Goal: Task Accomplishment & Management: Use online tool/utility

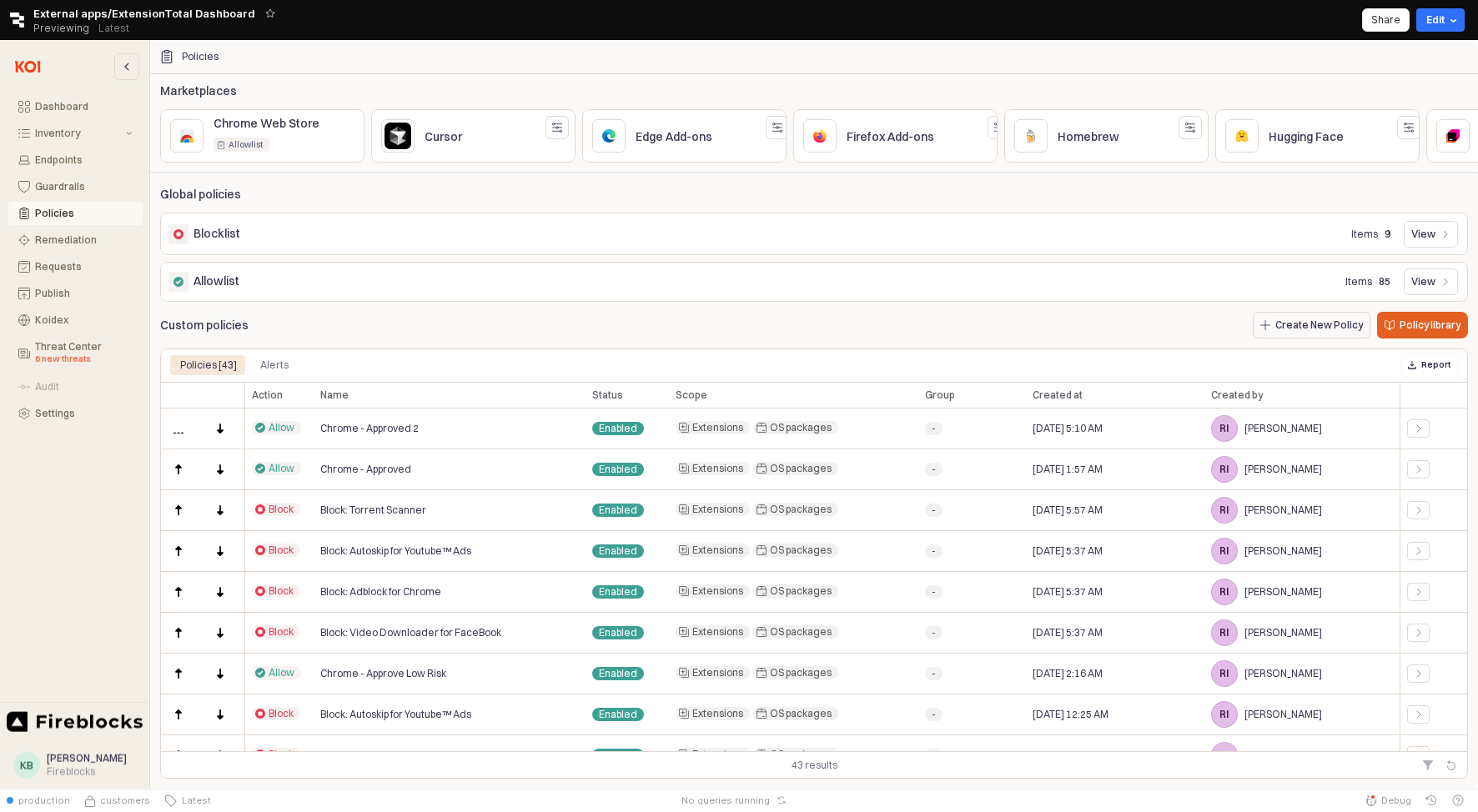
click at [17, 19] on icon "Retool logo" at bounding box center [16, 20] width 14 height 15
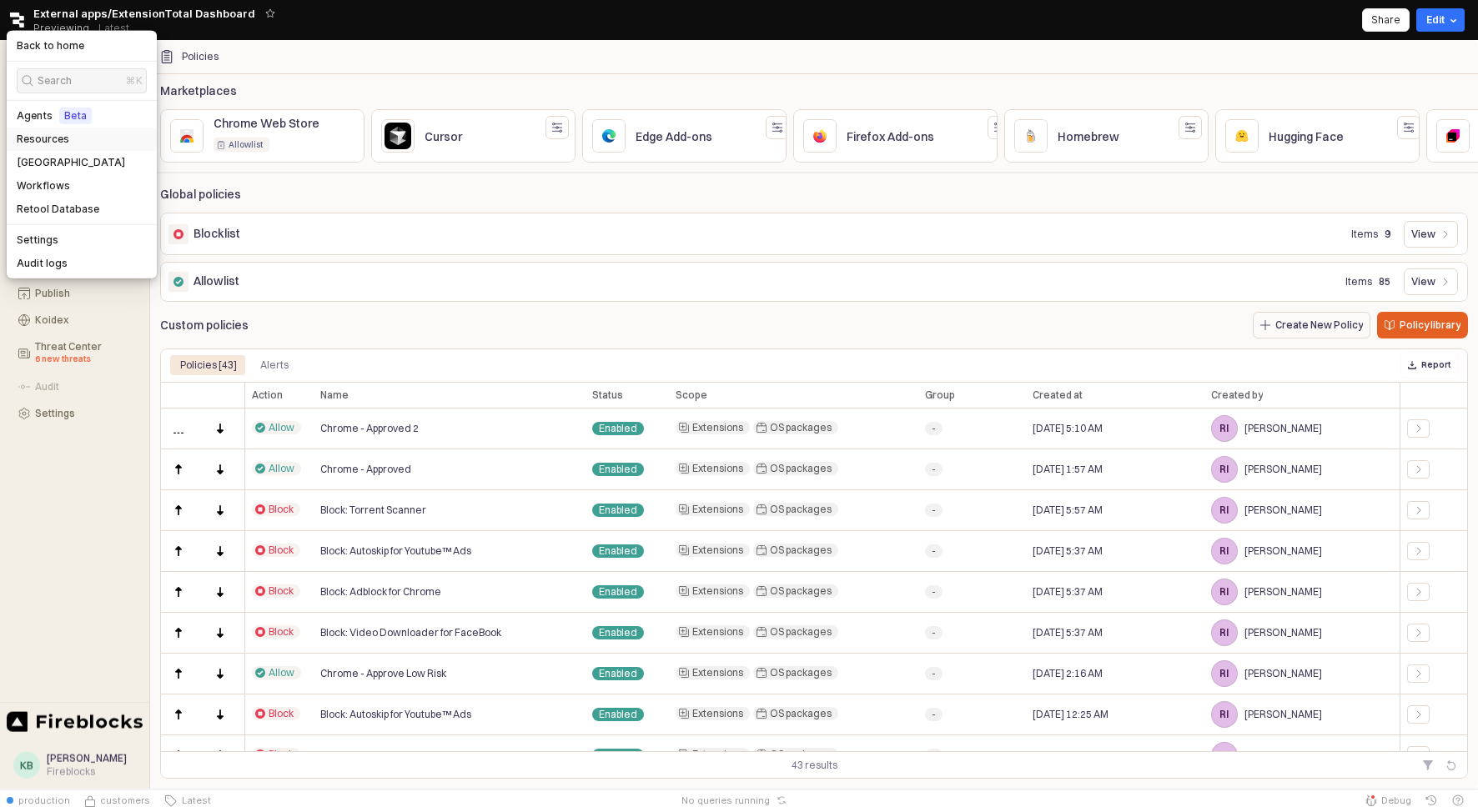
click at [65, 137] on h5 "Resources" at bounding box center [42, 139] width 53 height 13
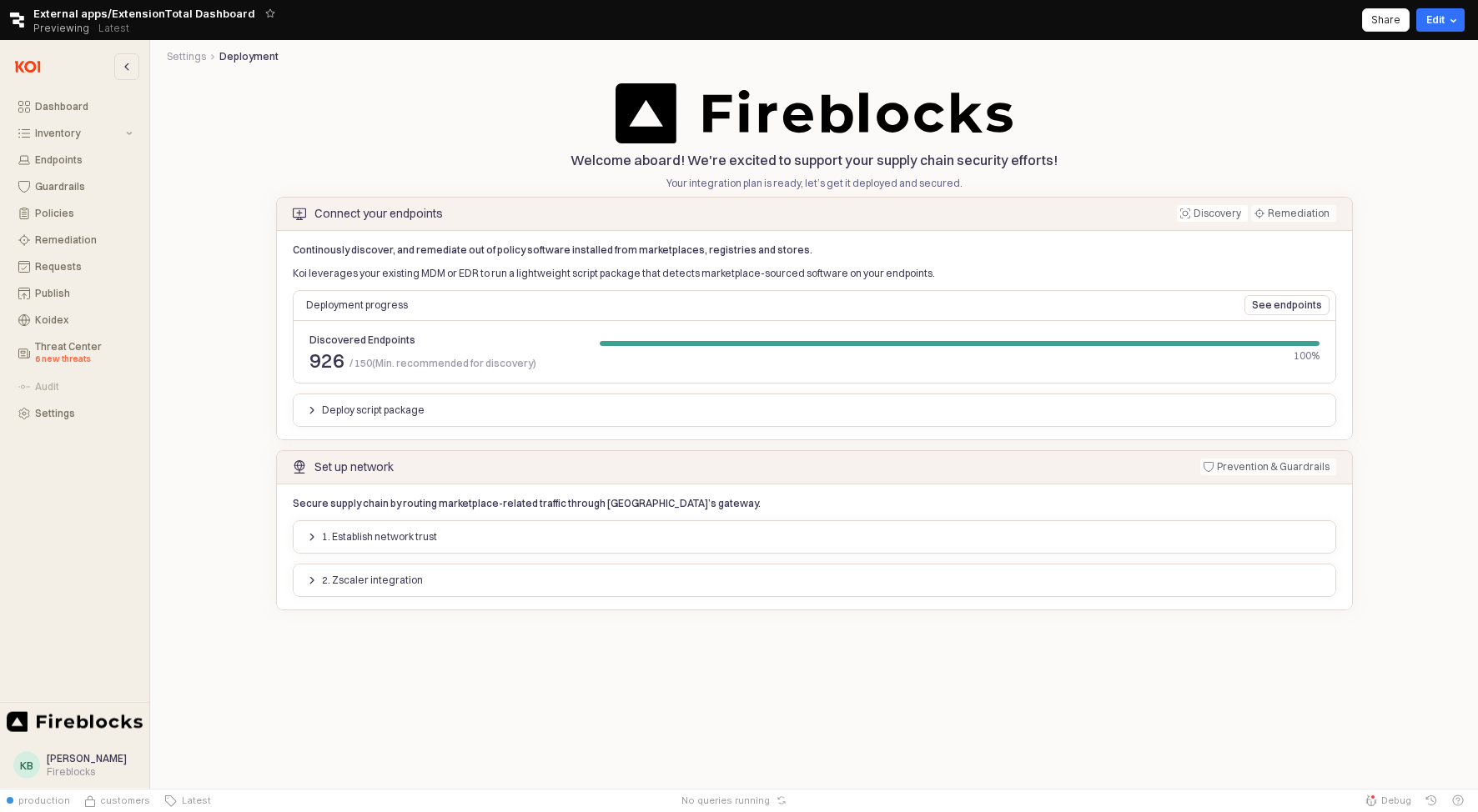
click at [325, 402] on div "Deploy script package" at bounding box center [365, 410] width 117 height 18
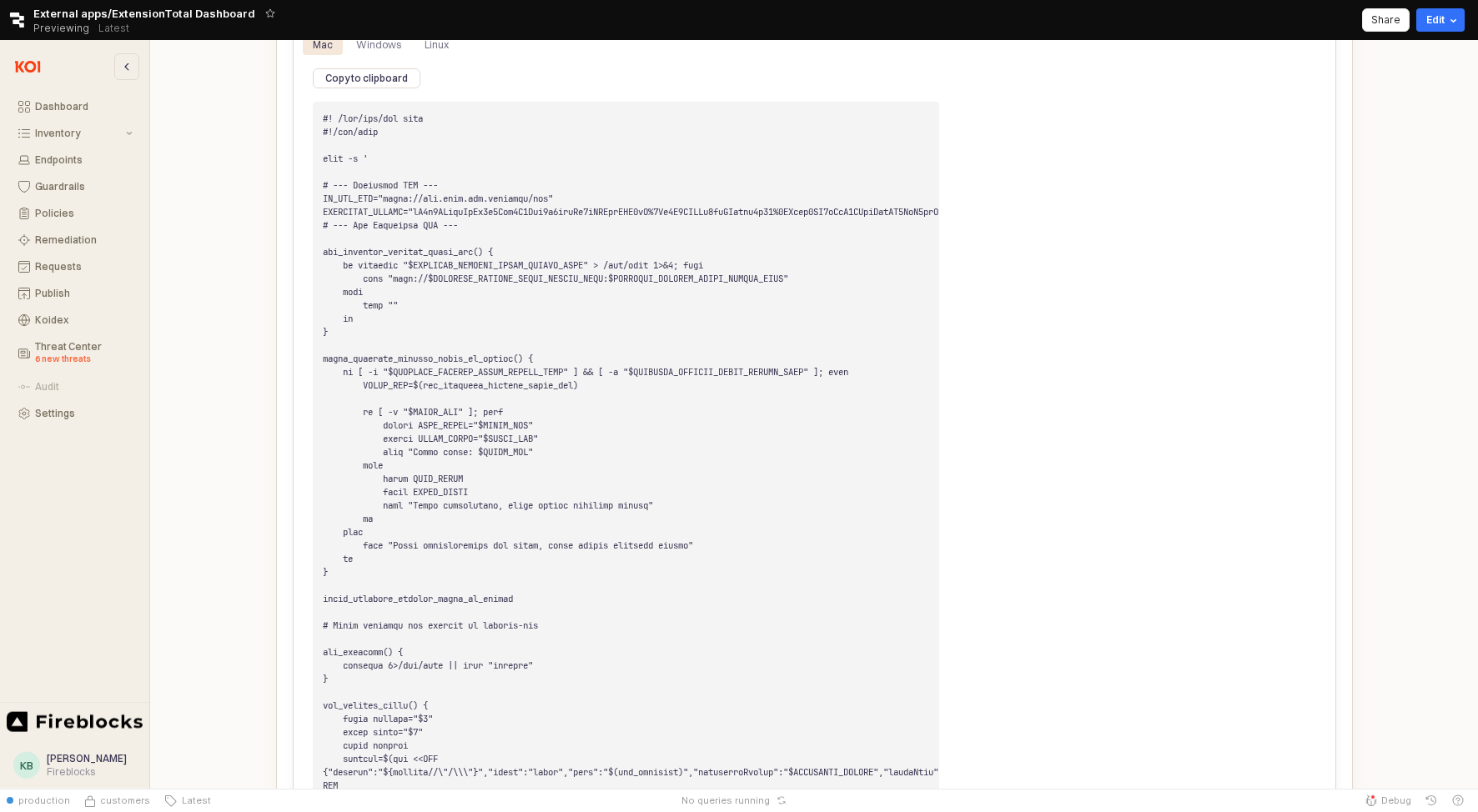
scroll to position [18, 0]
